Goal: Book appointment/travel/reservation

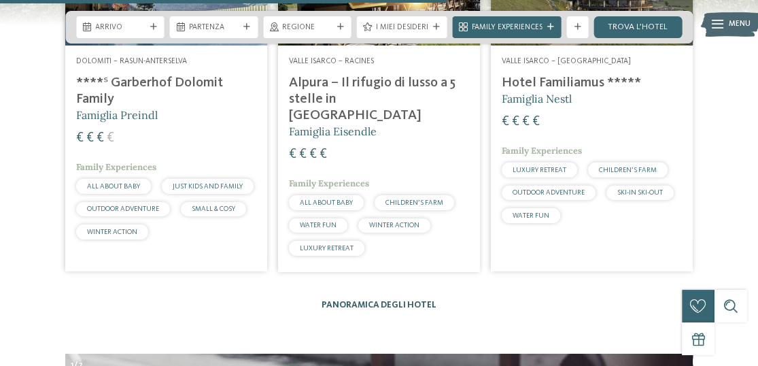
scroll to position [2904, 0]
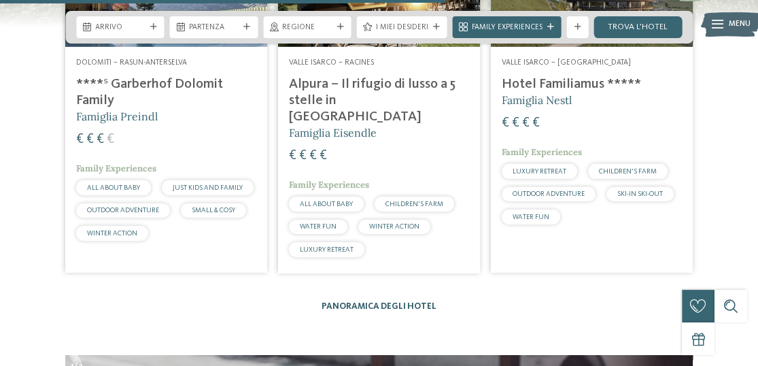
click at [391, 302] on link "Panoramica degli hotel" at bounding box center [378, 306] width 115 height 9
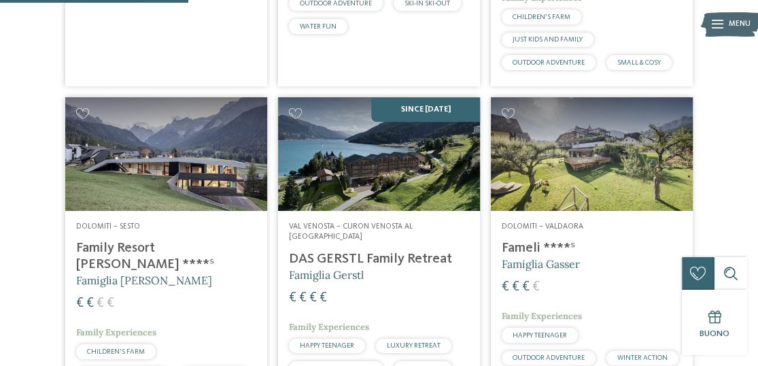
scroll to position [988, 0]
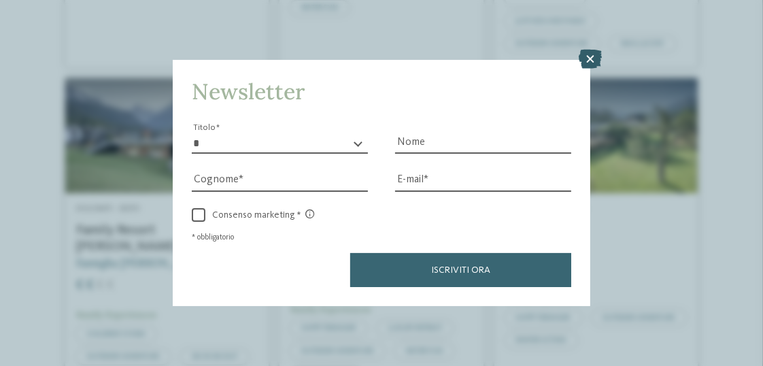
click at [592, 65] on icon at bounding box center [589, 59] width 23 height 19
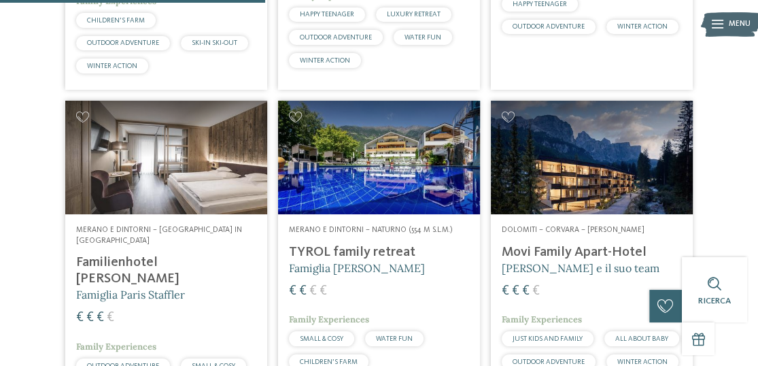
scroll to position [1111, 0]
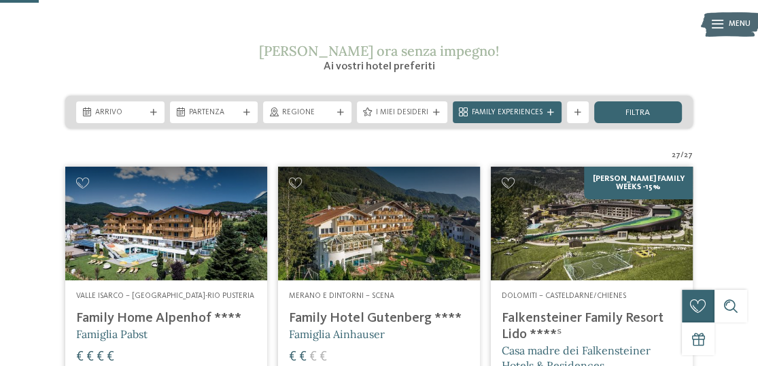
scroll to position [185, 0]
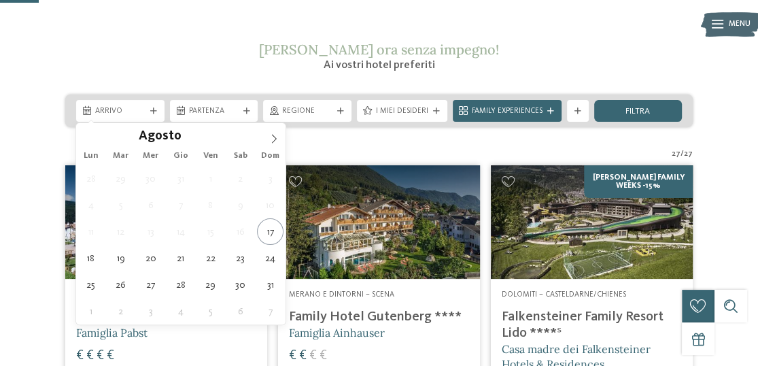
click at [142, 112] on span "Arrivo" at bounding box center [120, 111] width 50 height 11
click at [269, 139] on icon at bounding box center [274, 139] width 10 height 10
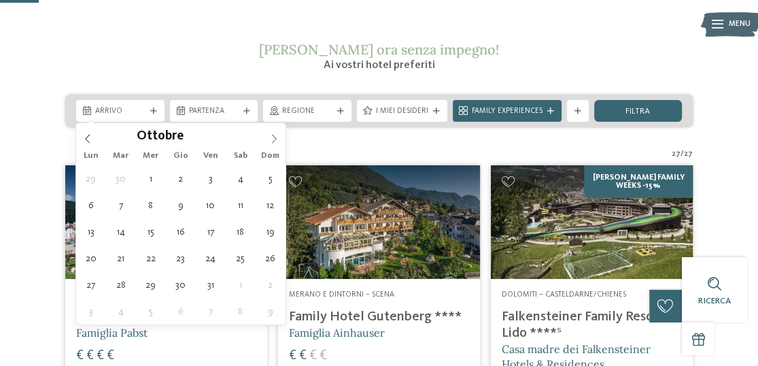
click at [271, 134] on icon at bounding box center [274, 139] width 10 height 10
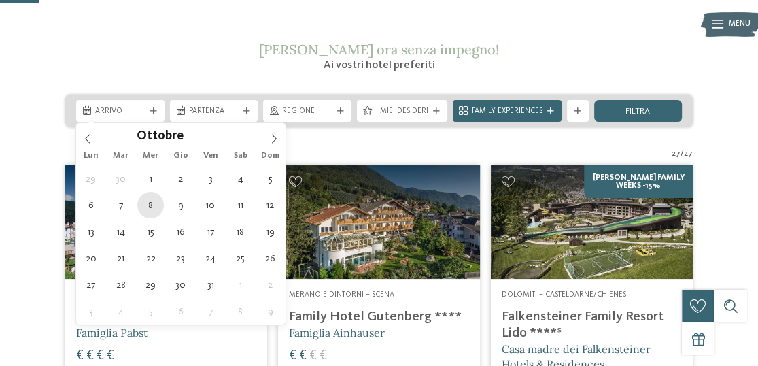
type div "08.10.2025"
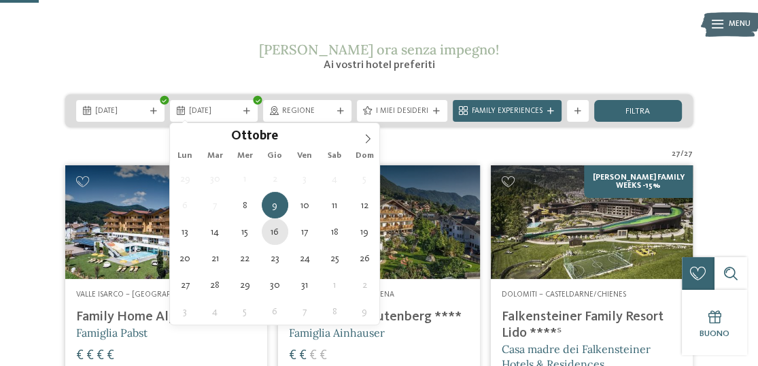
type div "16.10.2025"
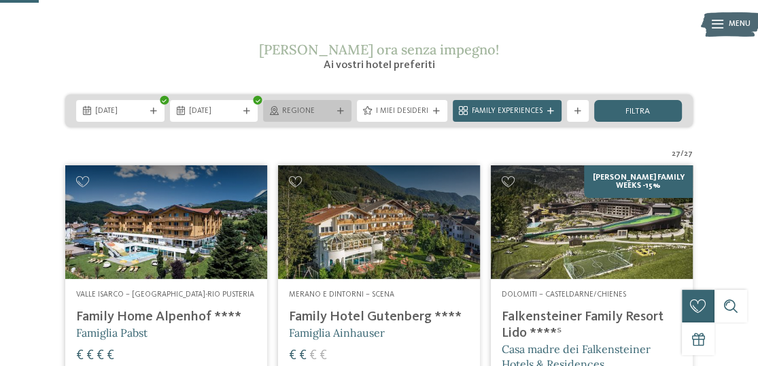
click at [338, 109] on icon at bounding box center [340, 111] width 7 height 7
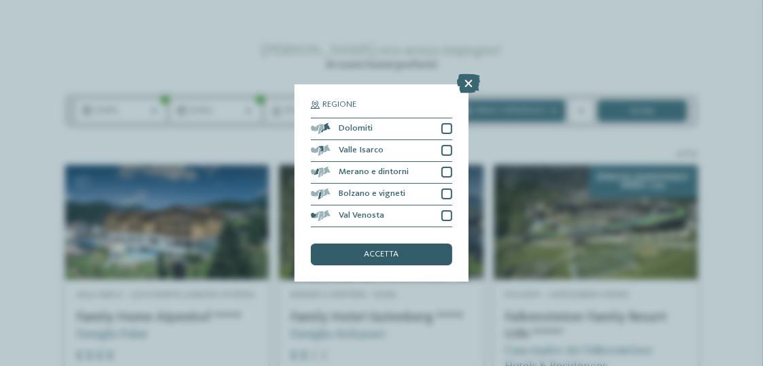
click at [380, 254] on span "accetta" at bounding box center [381, 254] width 35 height 9
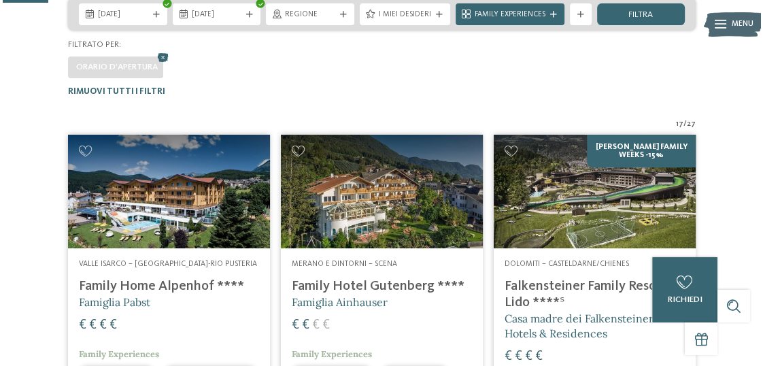
scroll to position [150, 0]
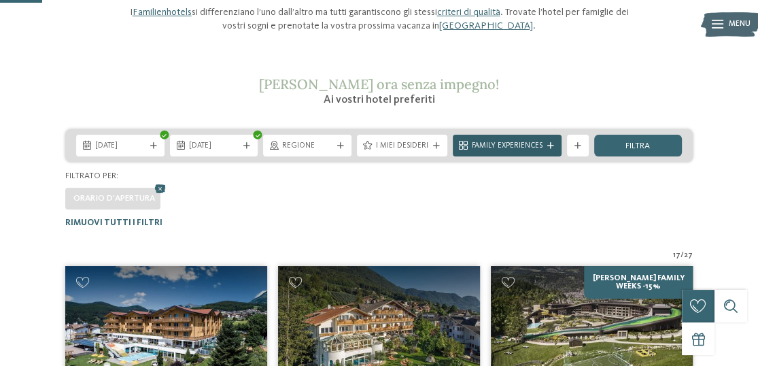
click at [494, 147] on span "Family Experiences" at bounding box center [507, 146] width 71 height 11
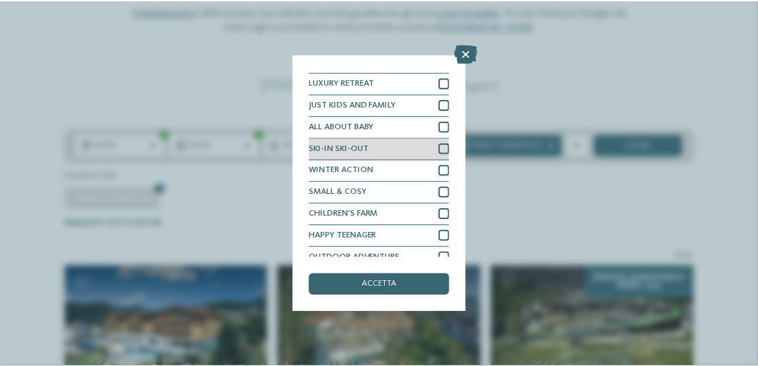
scroll to position [0, 0]
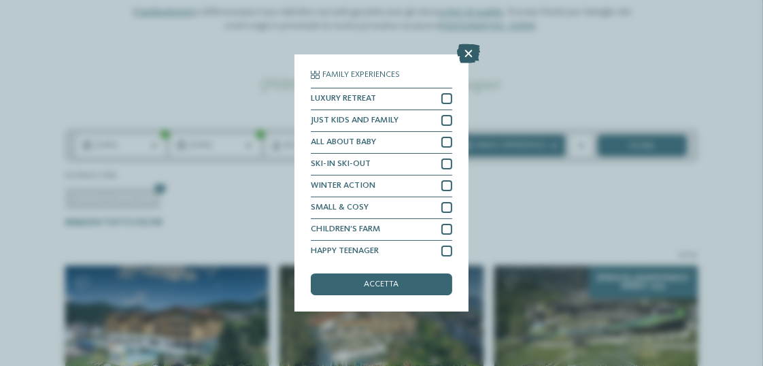
click at [466, 54] on icon at bounding box center [468, 53] width 23 height 19
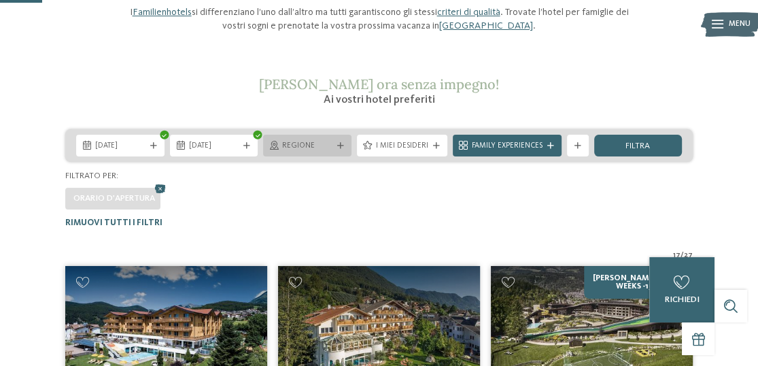
click at [323, 145] on span "Regione" at bounding box center [307, 146] width 50 height 11
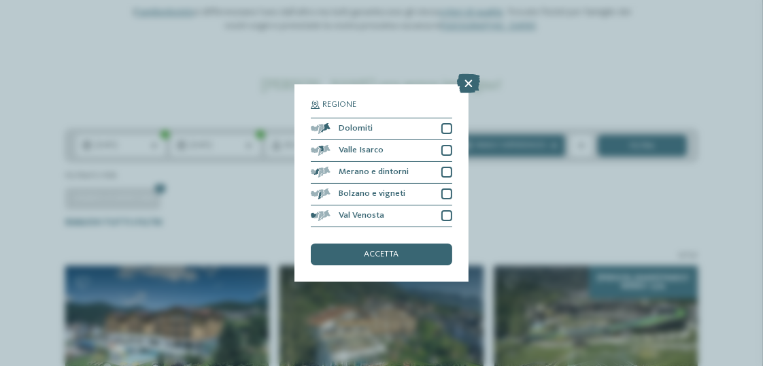
click at [246, 221] on div "Regione Dolomiti" at bounding box center [381, 183] width 763 height 366
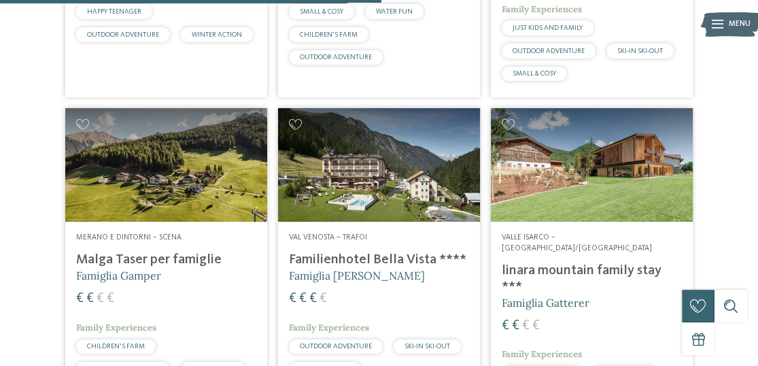
scroll to position [1359, 0]
